Goal: Information Seeking & Learning: Learn about a topic

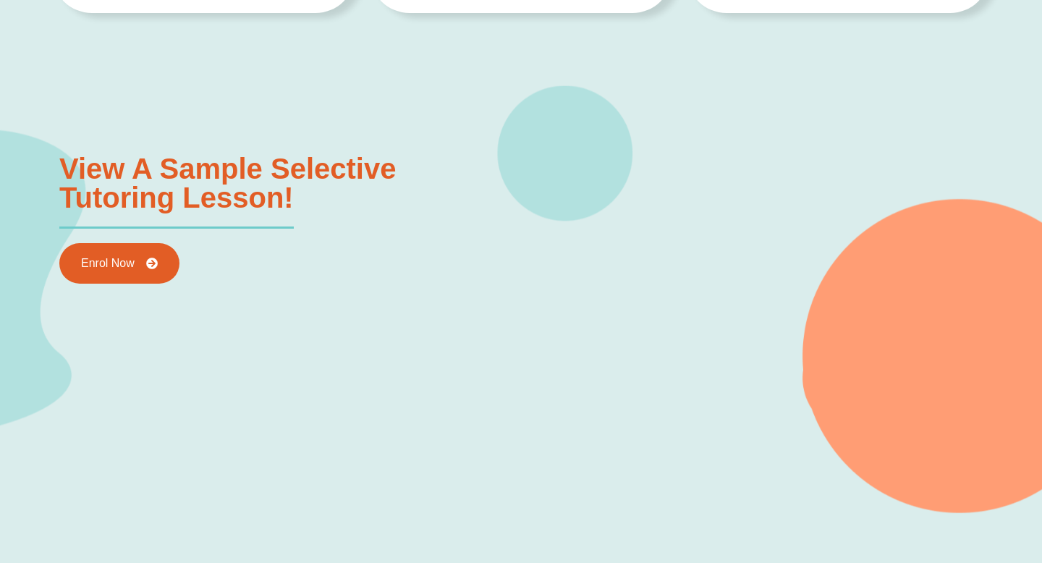
type input "*"
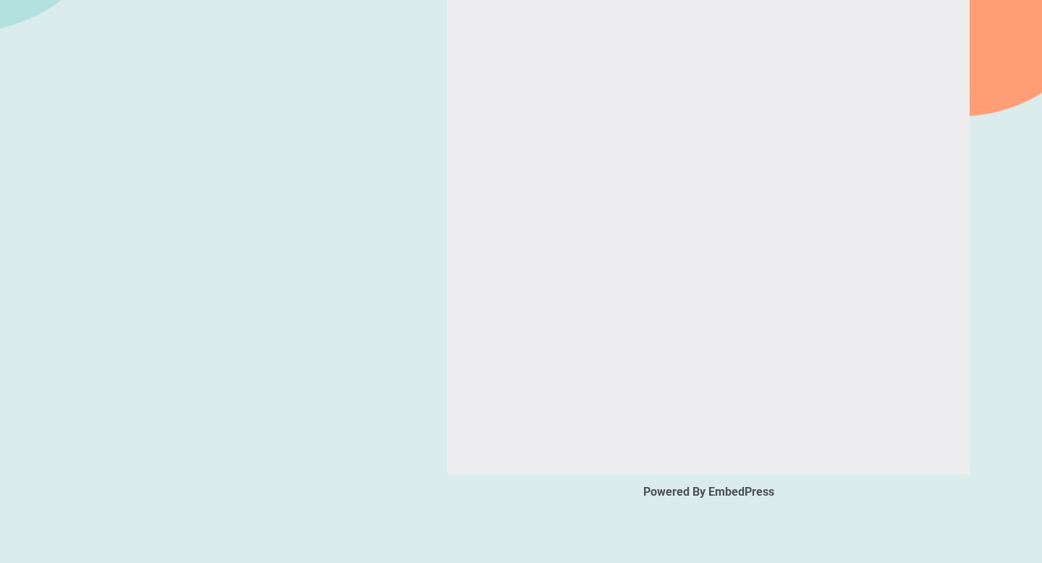
scroll to position [1925, 0]
type input "*"
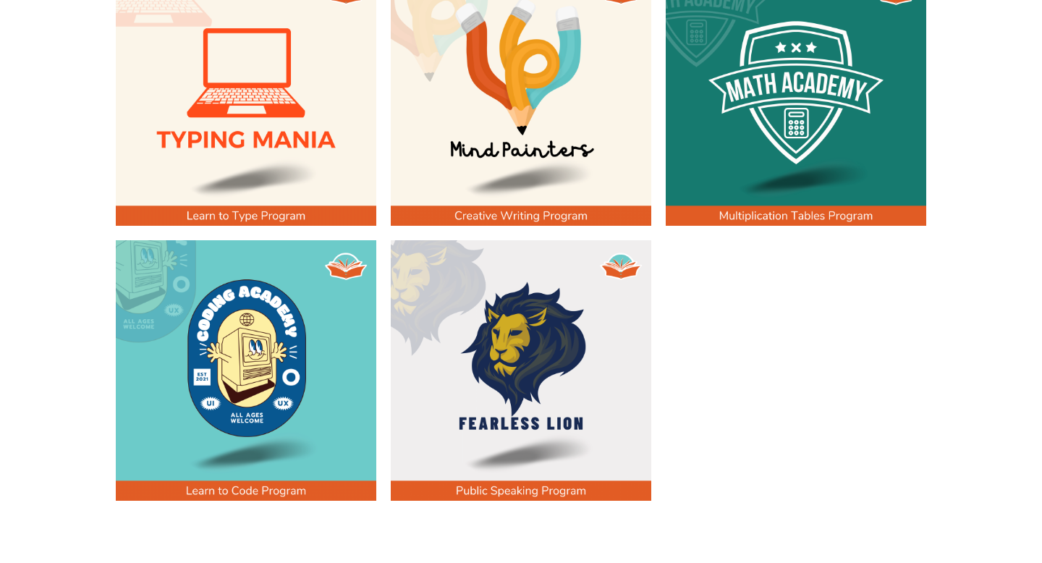
scroll to position [852, 0]
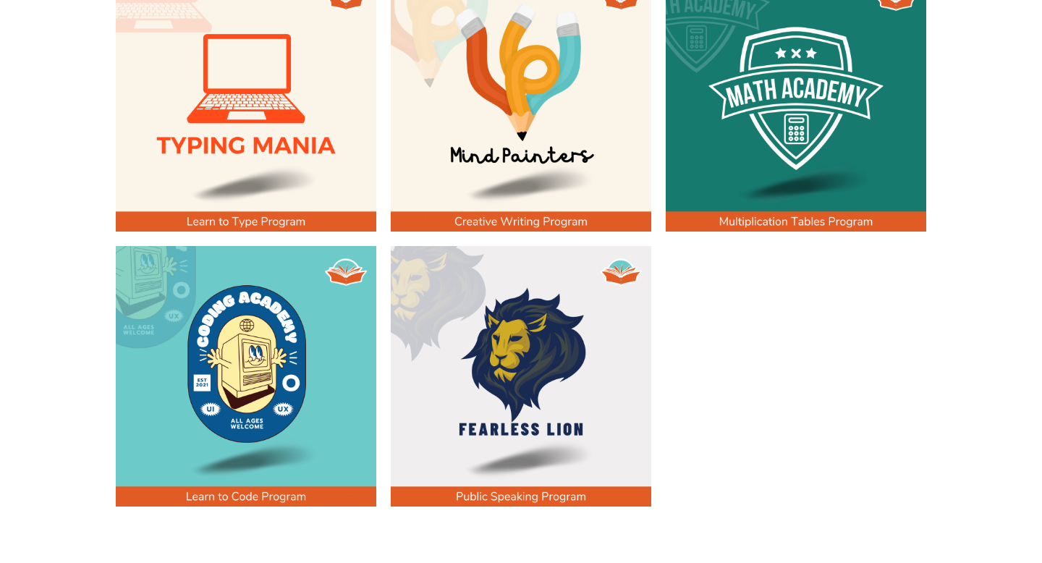
click at [245, 221] on img at bounding box center [246, 101] width 261 height 261
click at [259, 174] on img at bounding box center [246, 101] width 261 height 261
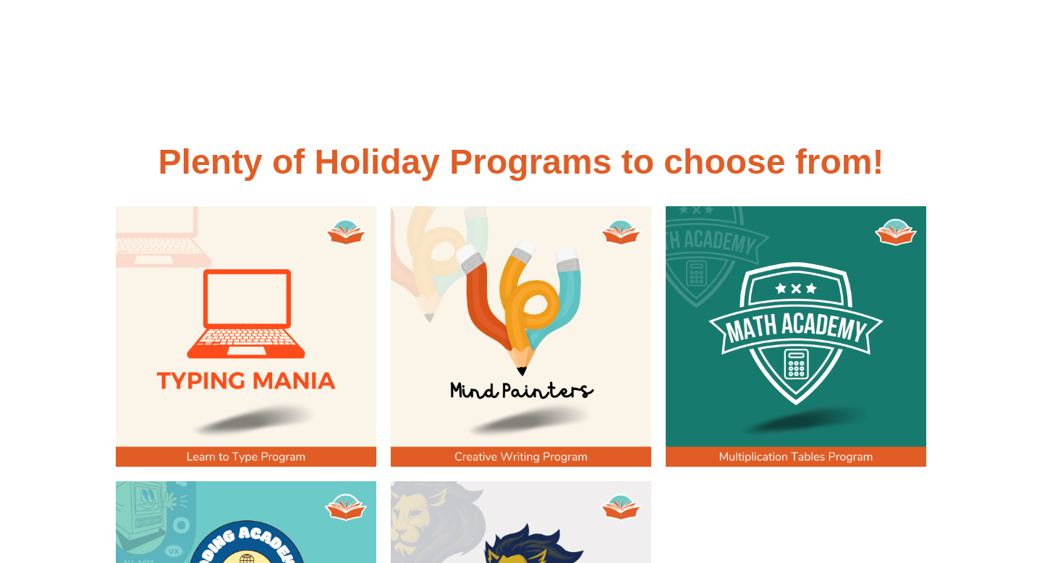
click at [328, 295] on img at bounding box center [246, 336] width 261 height 261
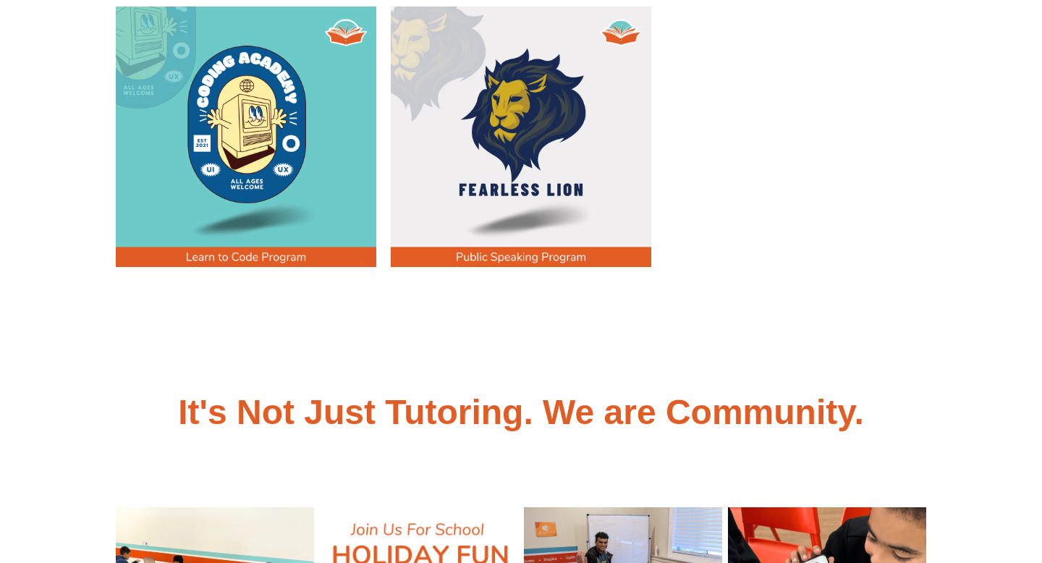
scroll to position [964, 0]
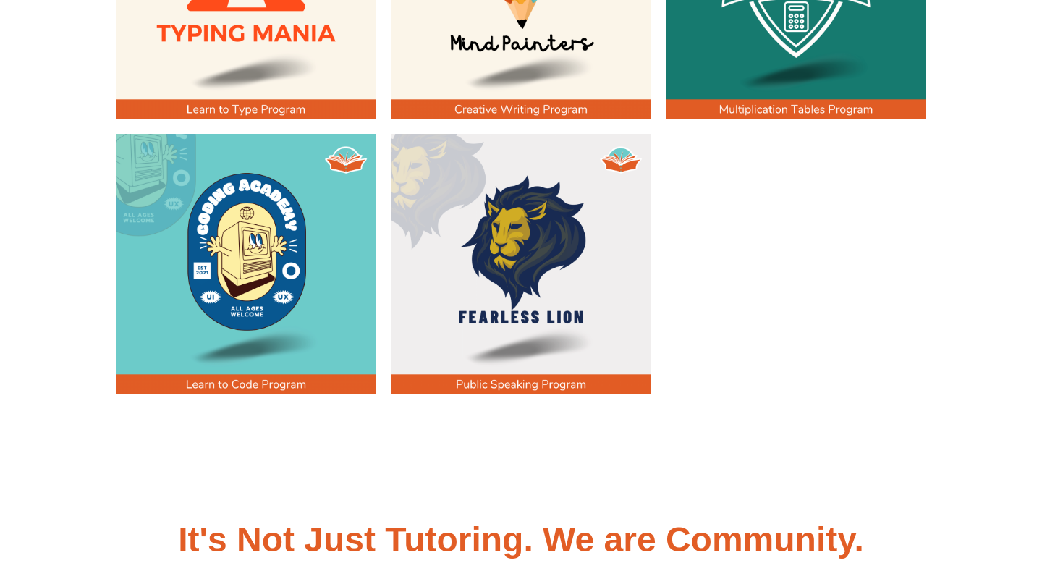
click at [308, 200] on img at bounding box center [246, 264] width 261 height 261
click at [521, 218] on img at bounding box center [521, 264] width 261 height 261
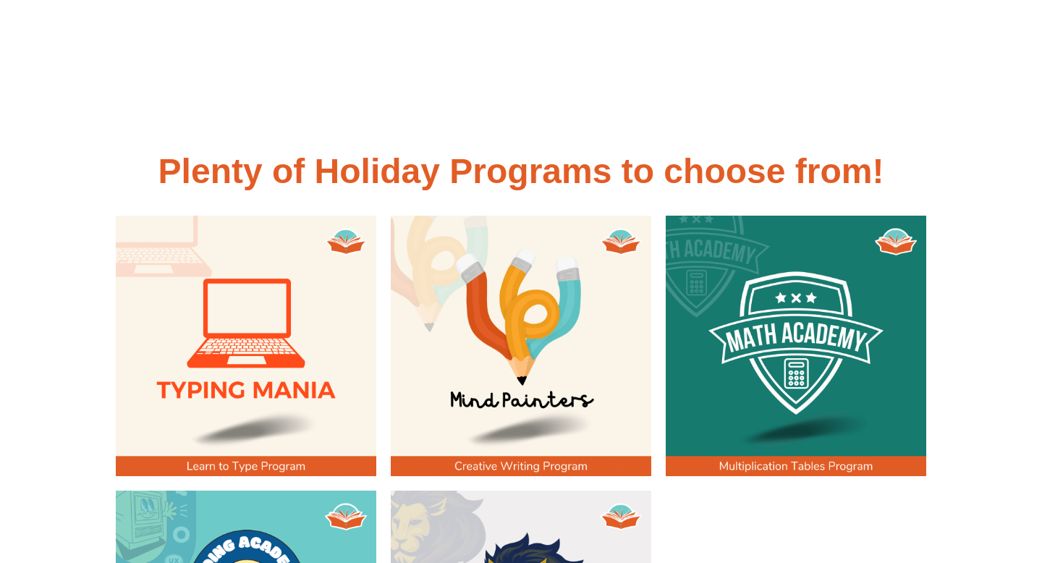
click at [520, 218] on img at bounding box center [521, 346] width 261 height 261
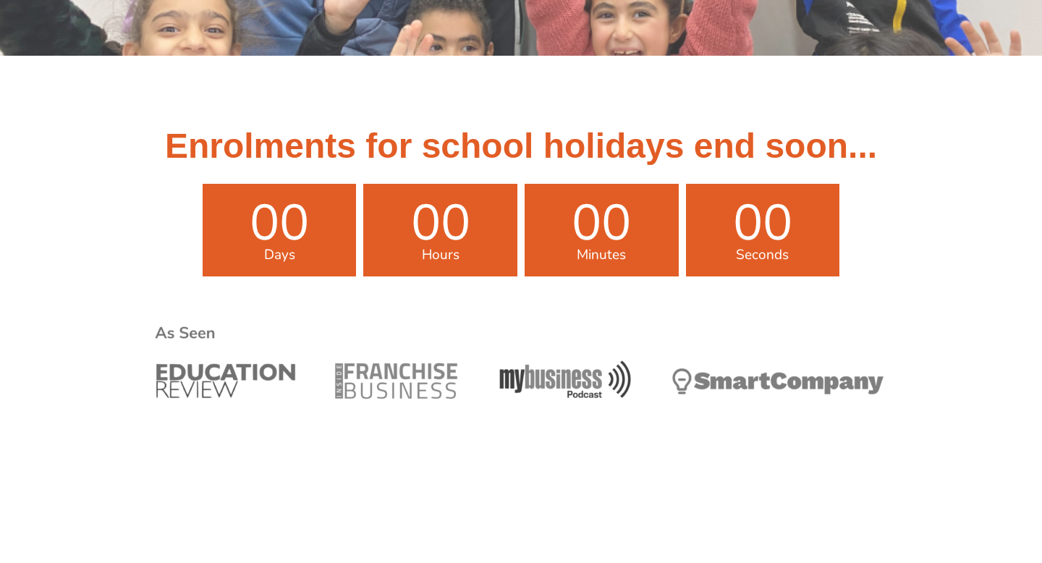
scroll to position [0, 0]
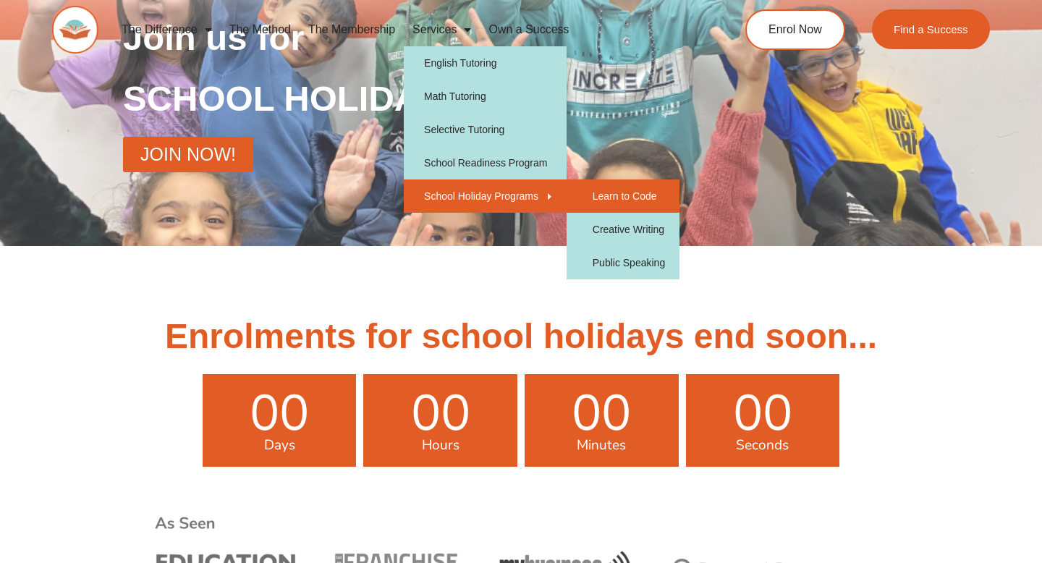
click at [592, 196] on link "Learn to Code" at bounding box center [623, 195] width 113 height 33
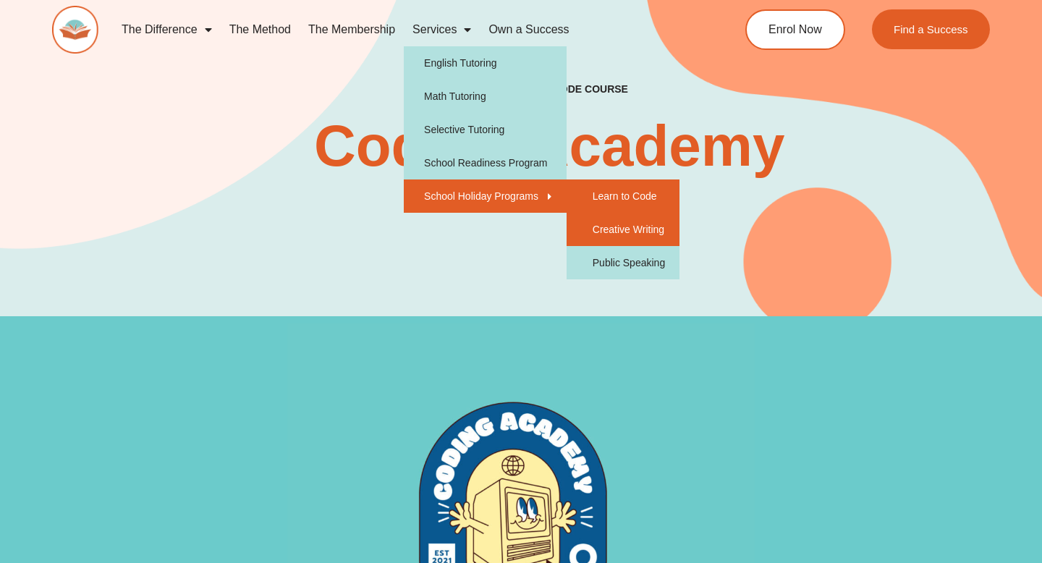
click at [591, 225] on link "Creative Writing" at bounding box center [623, 229] width 113 height 33
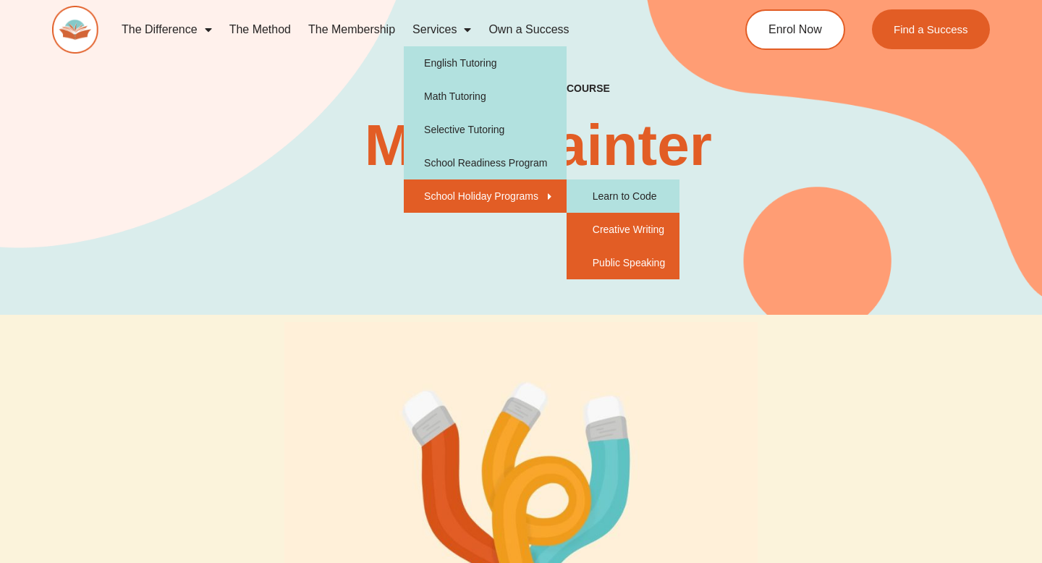
click at [611, 264] on link "Public Speaking" at bounding box center [623, 262] width 113 height 33
